Goal: Task Accomplishment & Management: Use online tool/utility

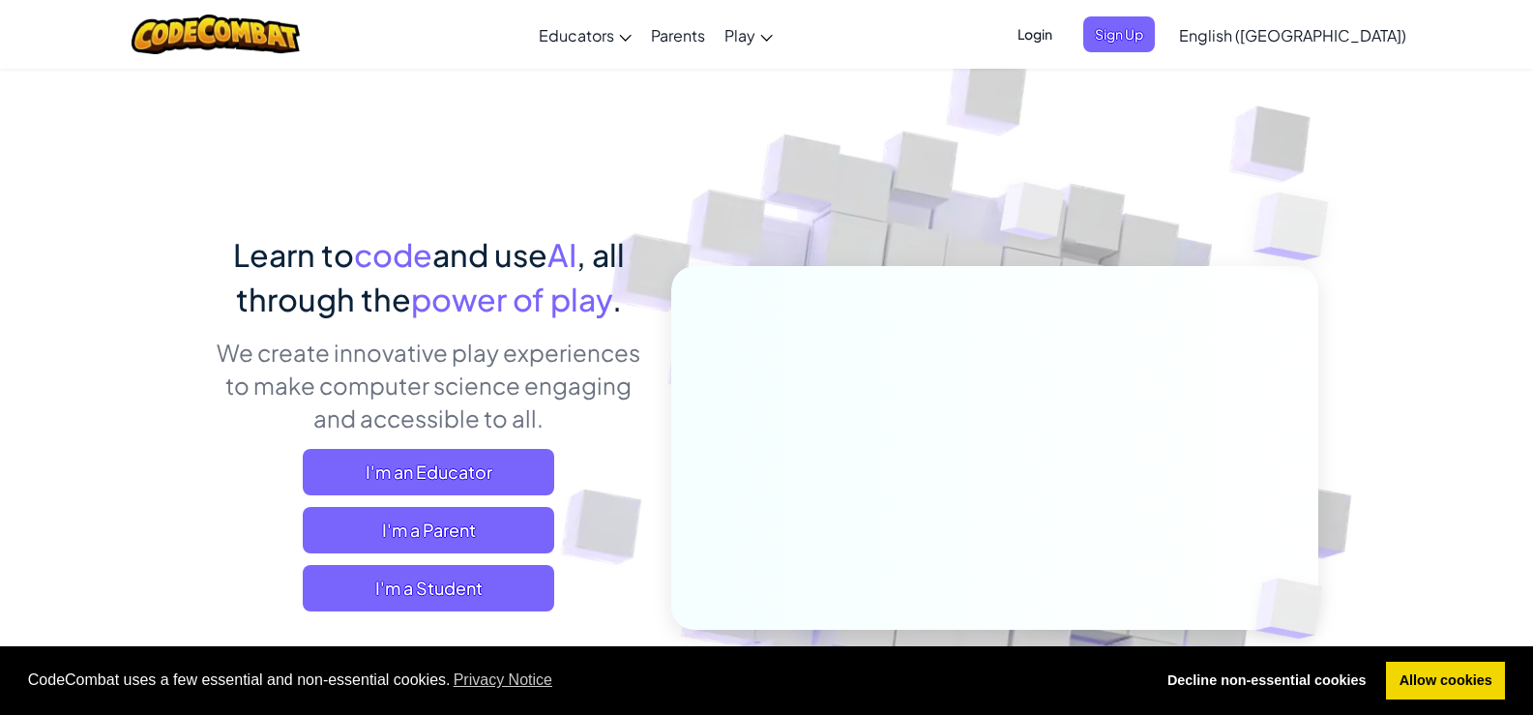
click at [1333, 37] on span "English ([GEOGRAPHIC_DATA])" at bounding box center [1292, 35] width 227 height 20
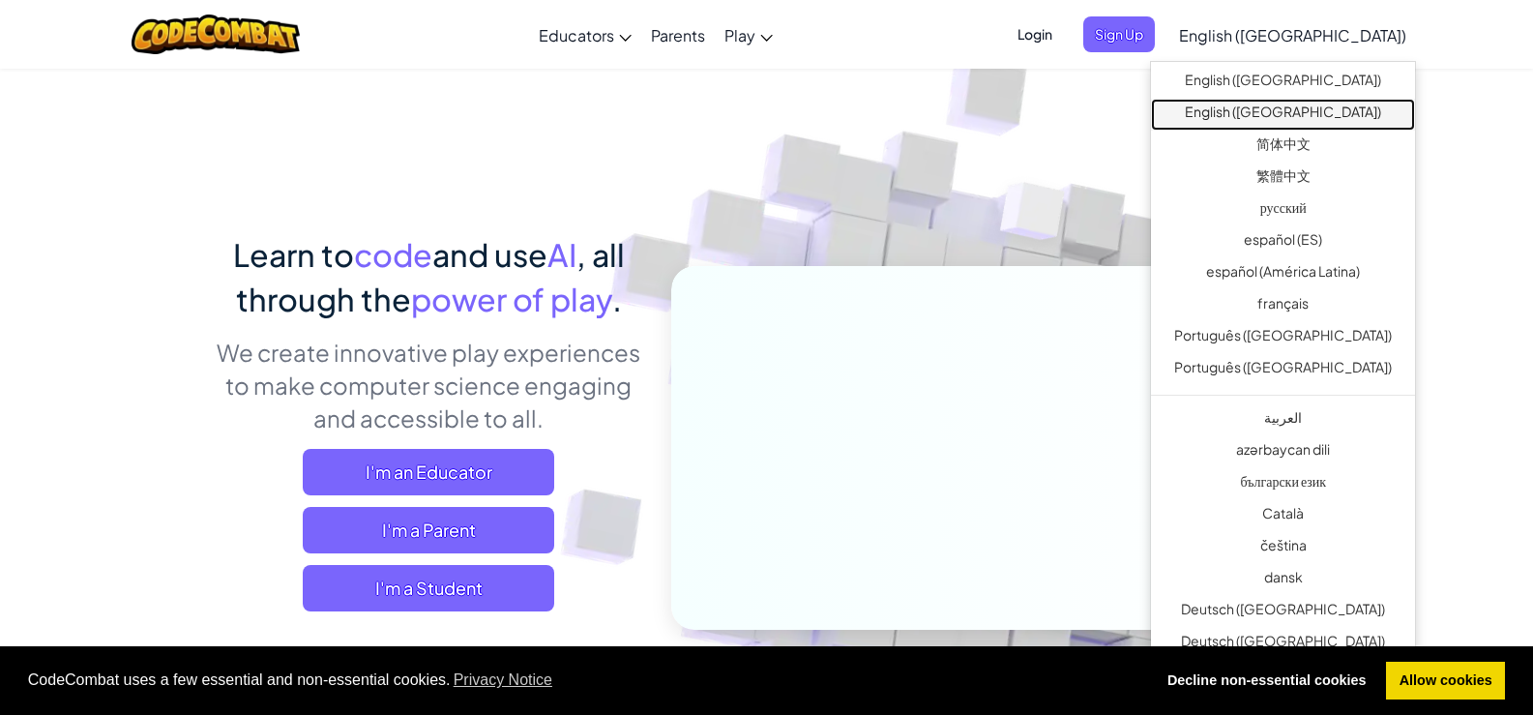
click at [1297, 110] on link "English ([GEOGRAPHIC_DATA])" at bounding box center [1283, 115] width 264 height 32
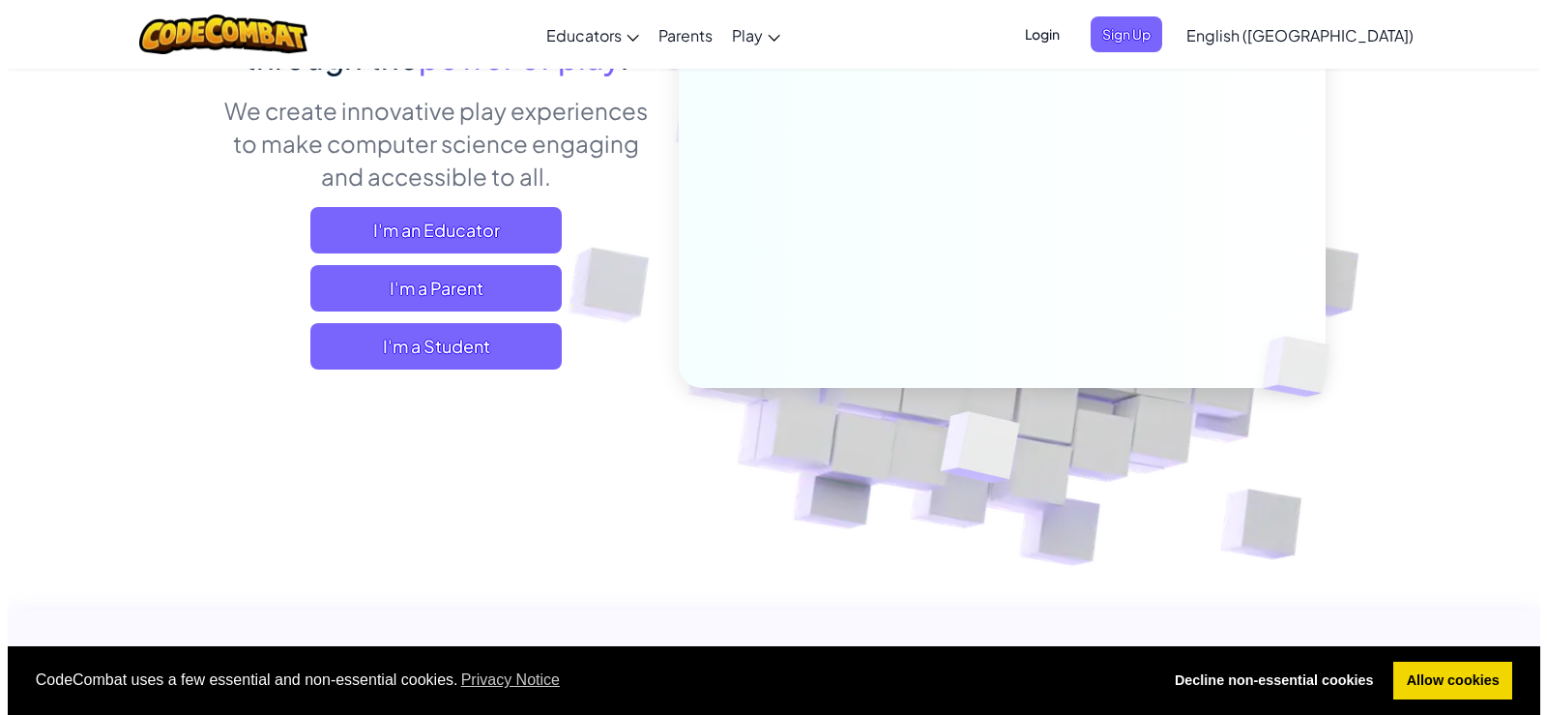
scroll to position [290, 0]
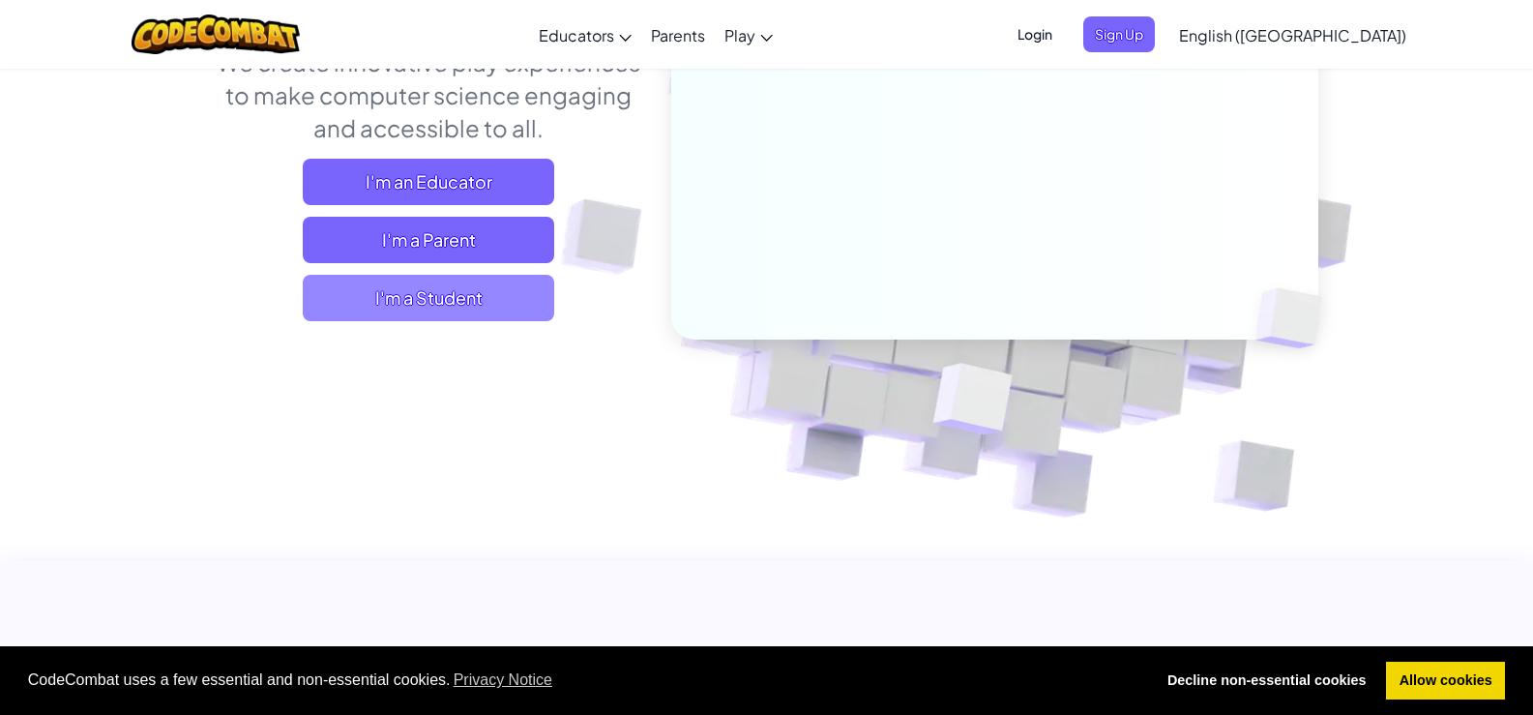
click at [460, 310] on span "I'm a Student" at bounding box center [428, 298] width 251 height 46
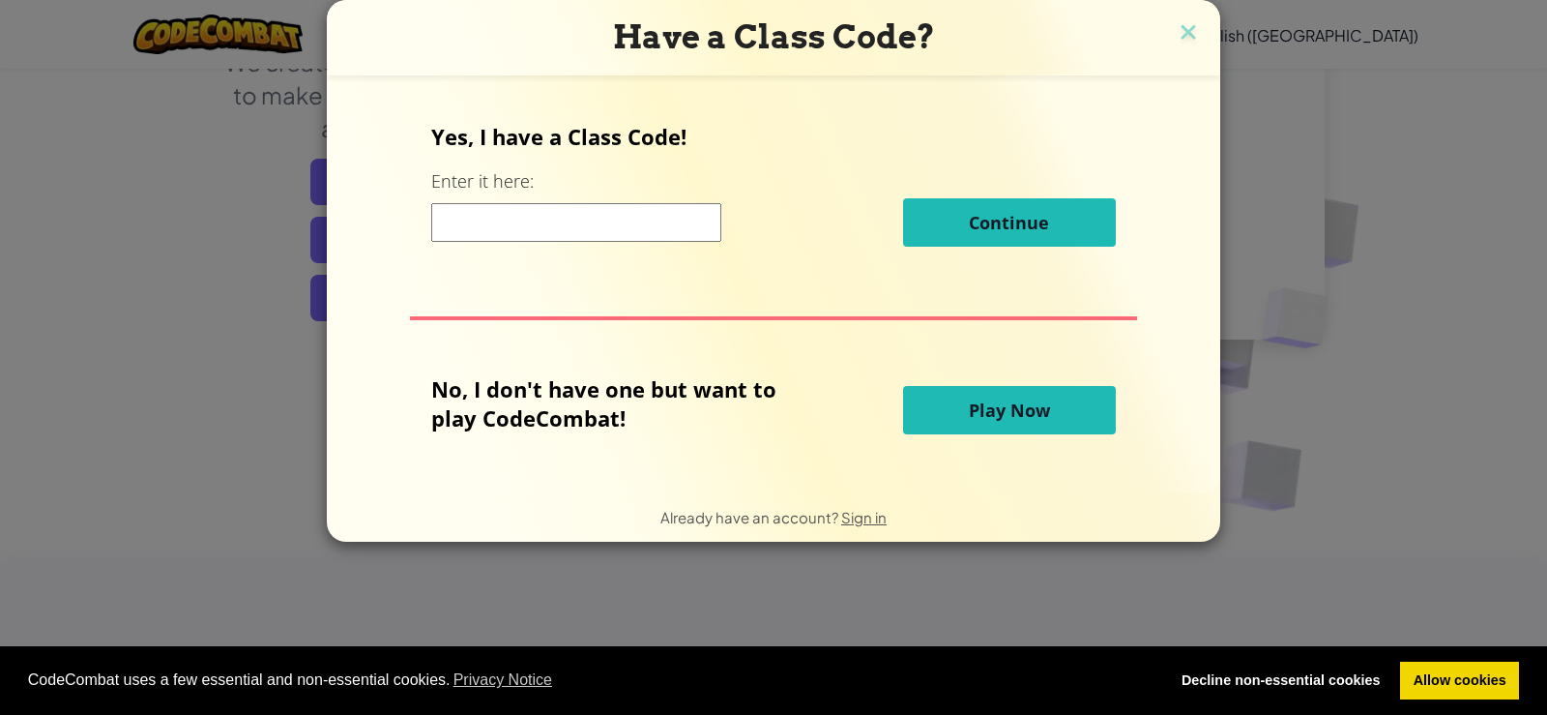
click at [980, 393] on button "Play Now" at bounding box center [1009, 410] width 213 height 48
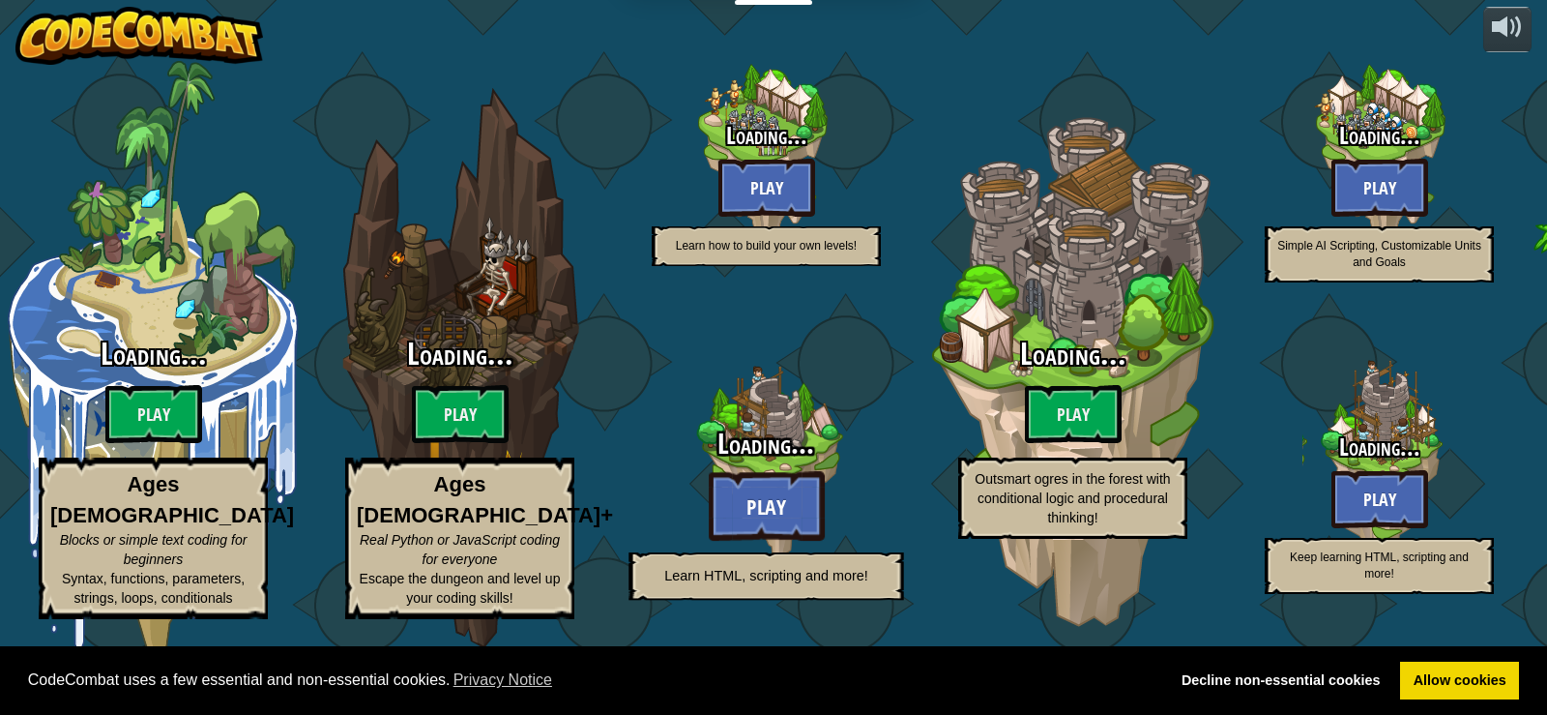
select select "en-[GEOGRAPHIC_DATA]"
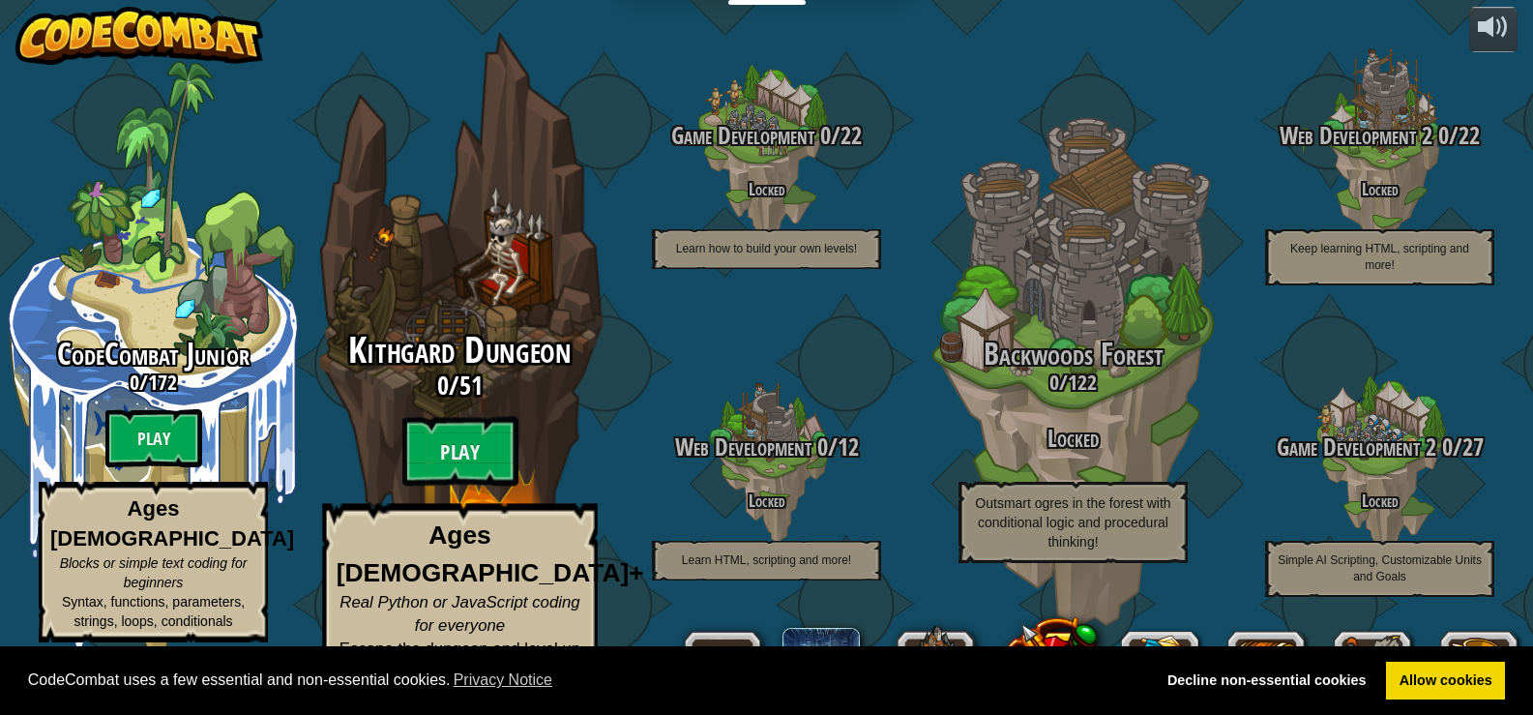
click at [439, 431] on div "Kithgard Dungeon 0 / 51 Play Ages [DEMOGRAPHIC_DATA]+ Real Python or JavaScript…" at bounding box center [459, 514] width 367 height 366
select select "en-[GEOGRAPHIC_DATA]"
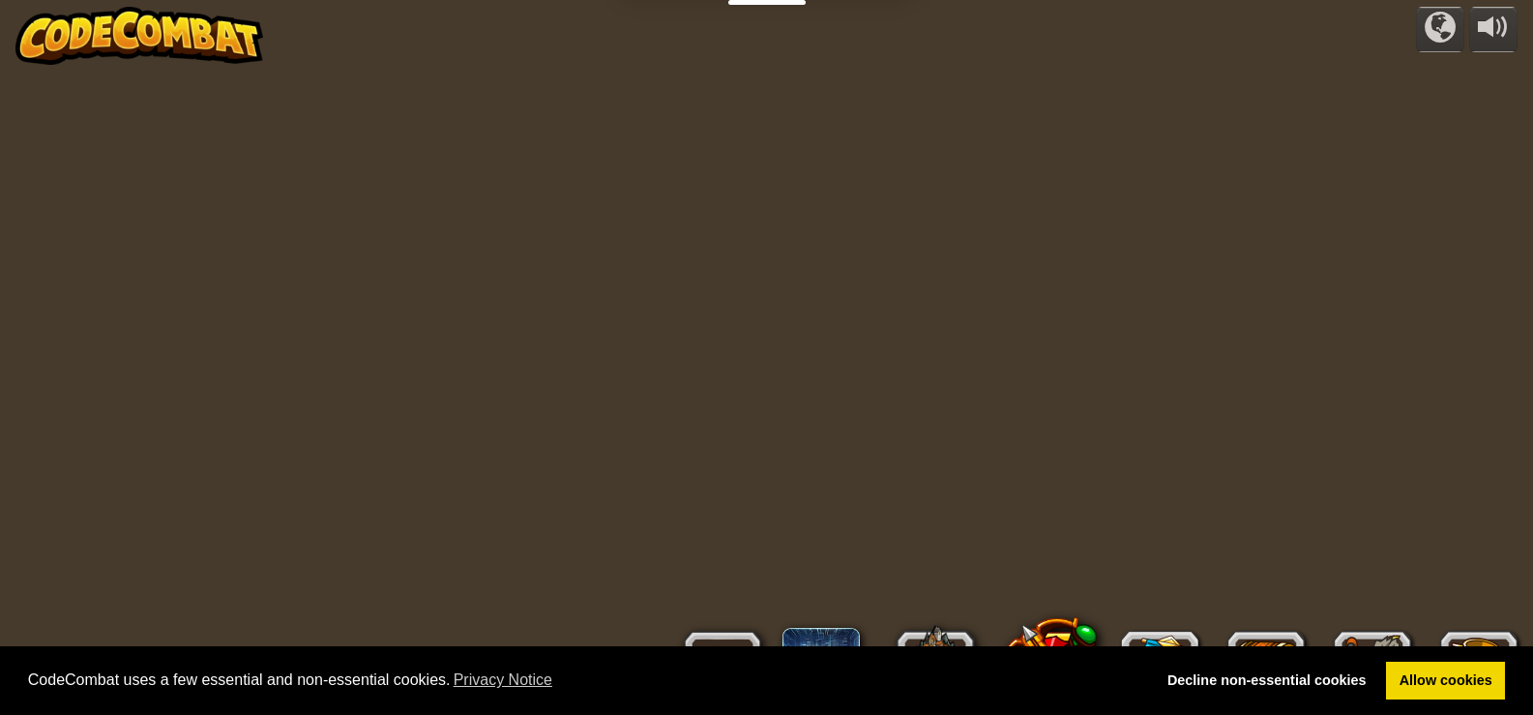
select select "en-[GEOGRAPHIC_DATA]"
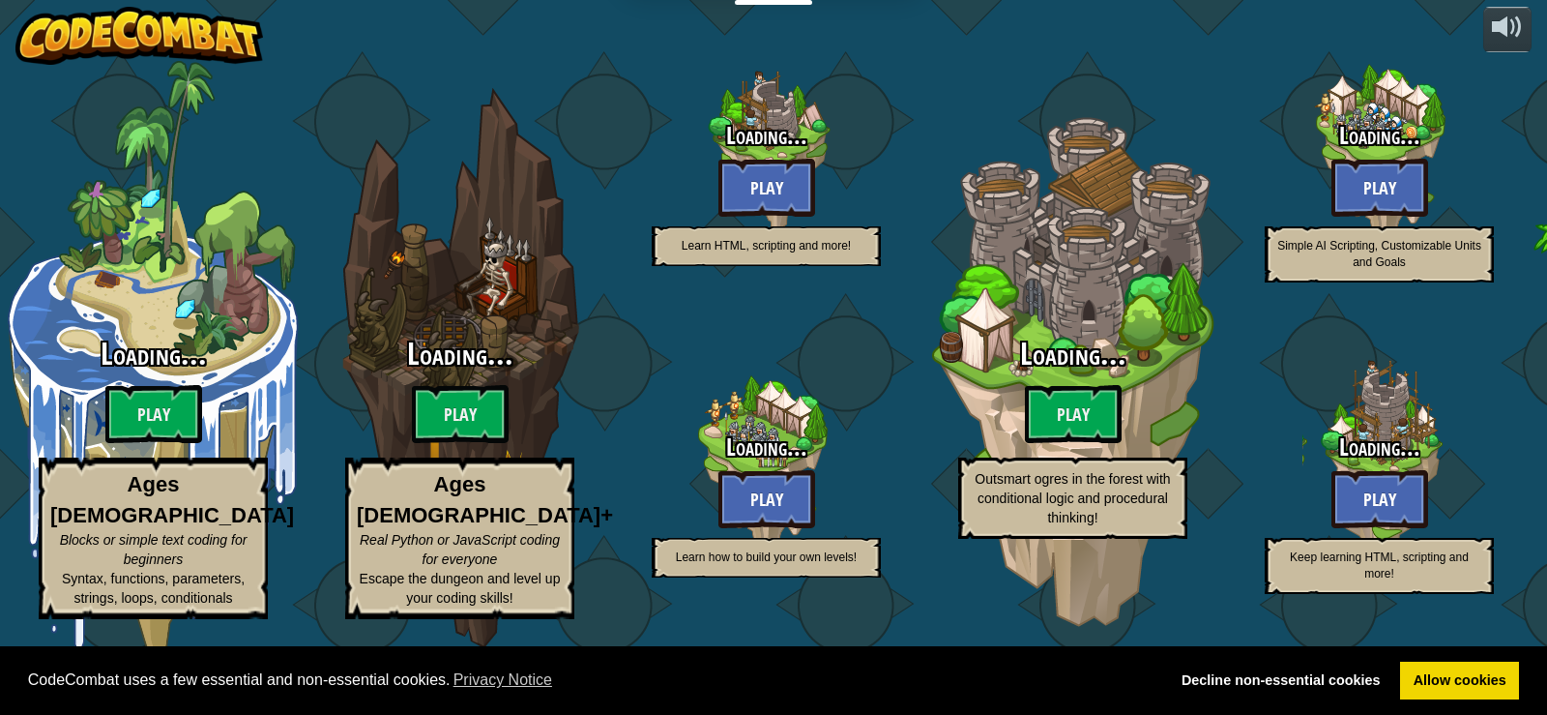
select select "en-[GEOGRAPHIC_DATA]"
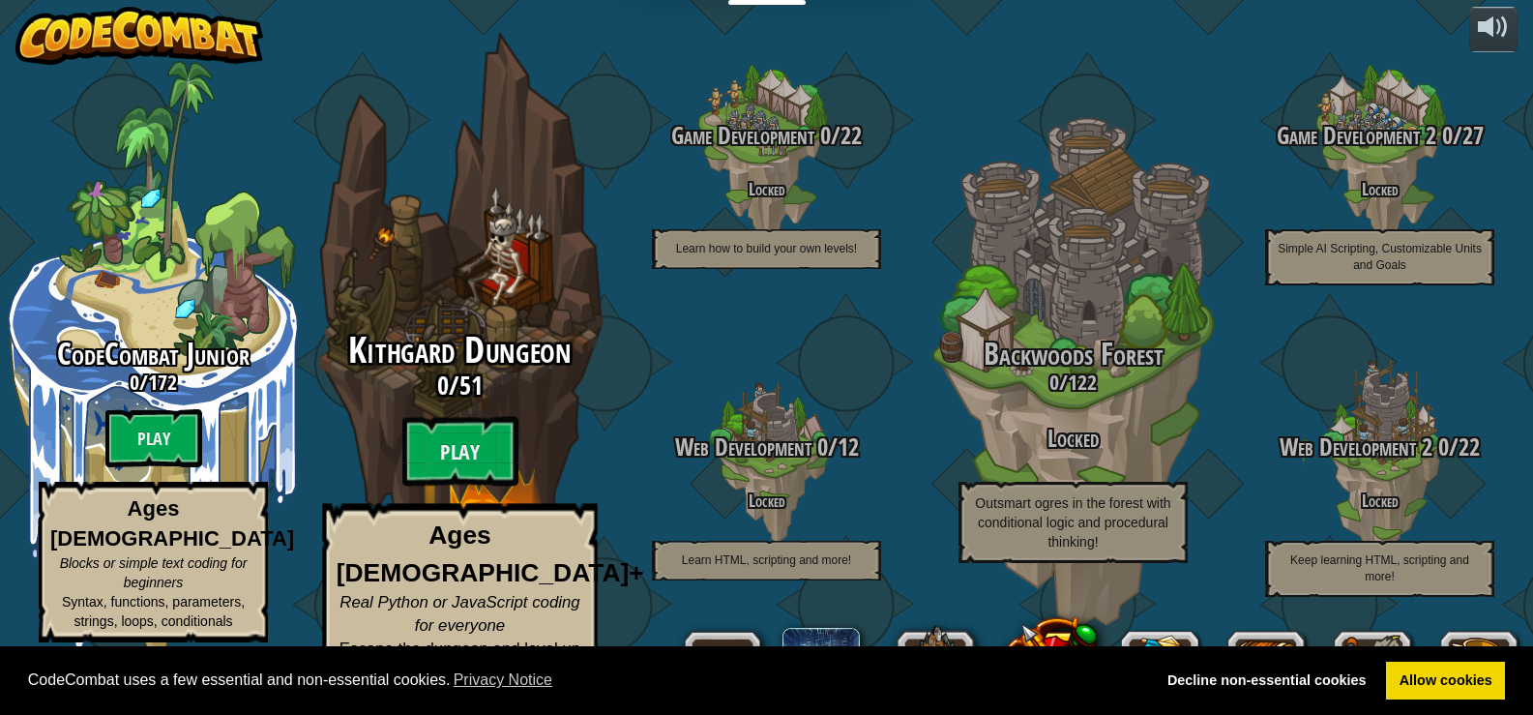
drag, startPoint x: 119, startPoint y: 13, endPoint x: 493, endPoint y: 153, distance: 399.6
click at [493, 153] on div "Kithgard Dungeon 0 / 51 Play Ages [DEMOGRAPHIC_DATA]+ Real Python or JavaScript…" at bounding box center [459, 368] width 367 height 736
select select "en-[GEOGRAPHIC_DATA]"
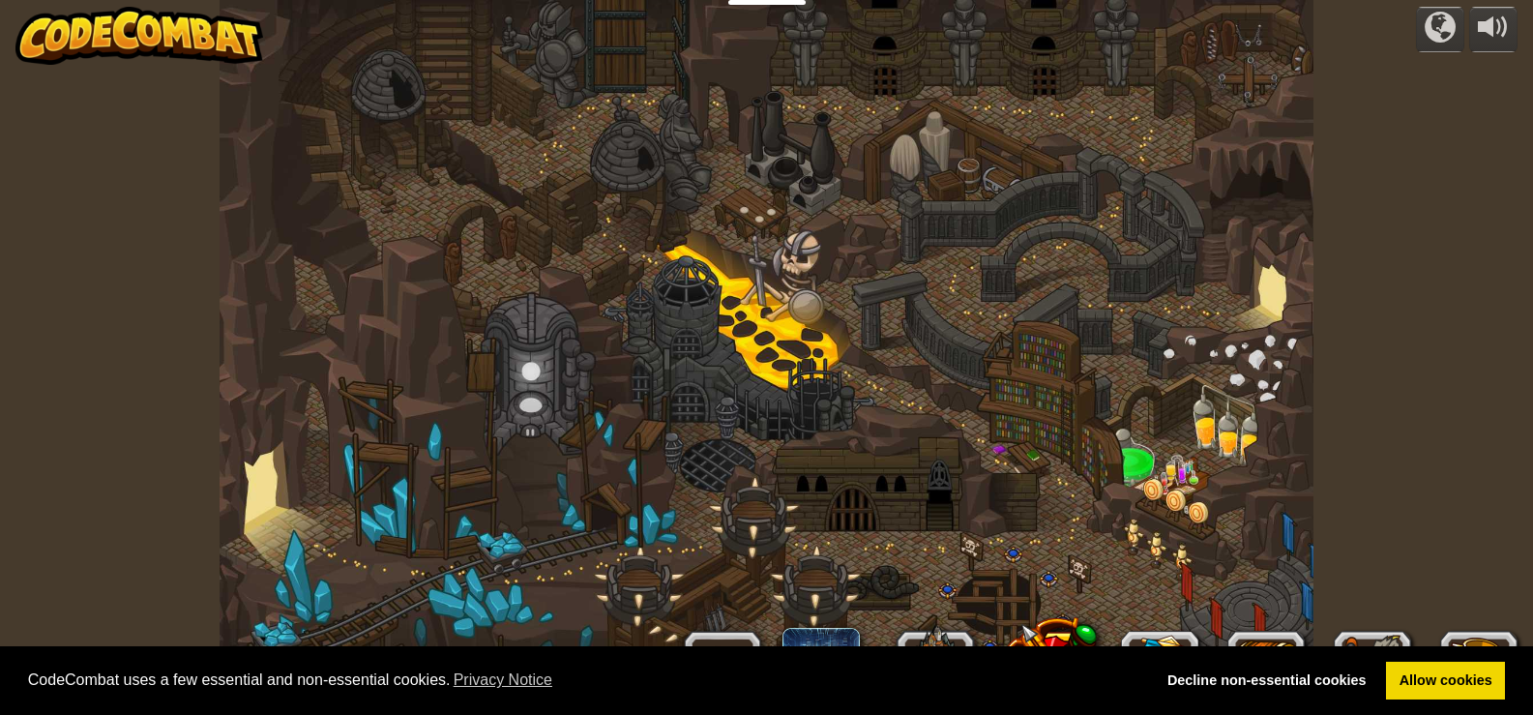
select select "en-[GEOGRAPHIC_DATA]"
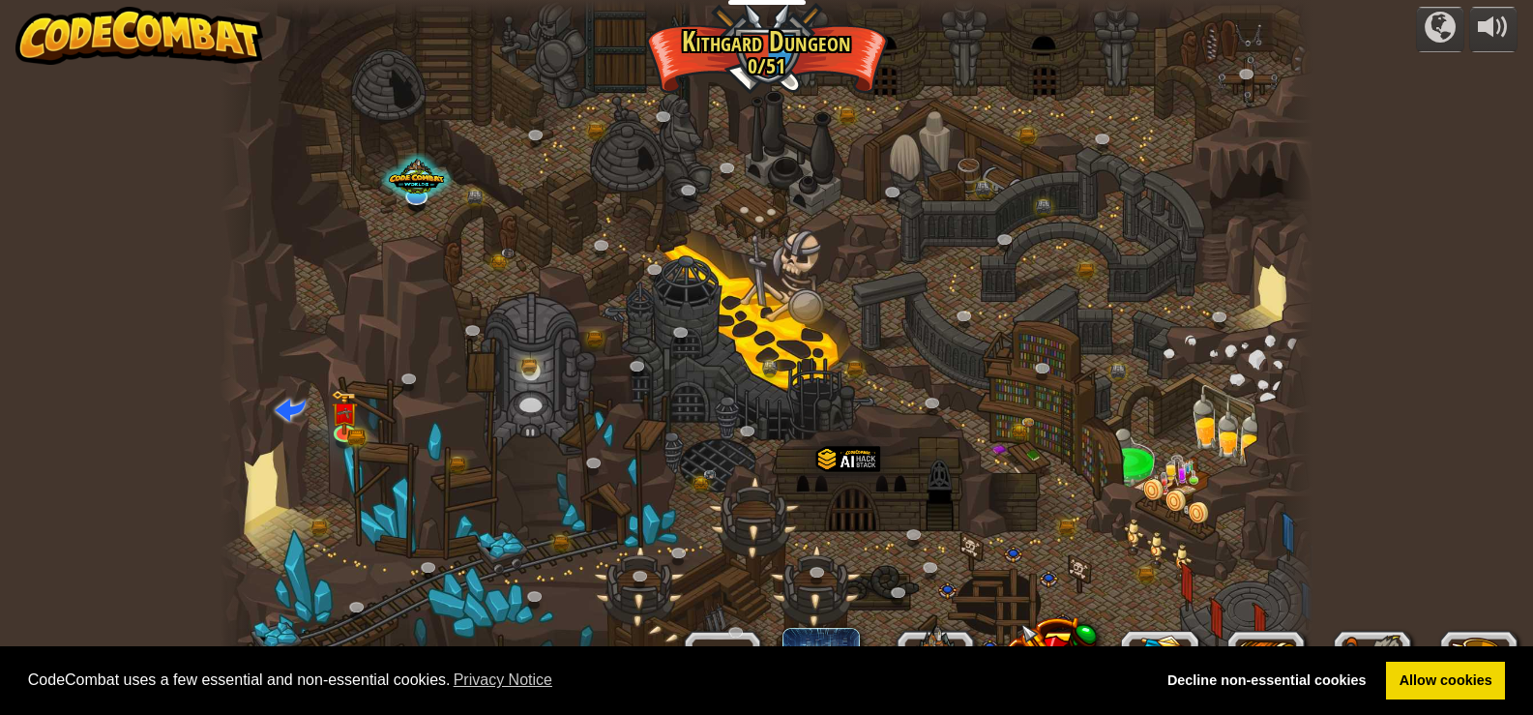
scroll to position [1, 0]
